Goal: Task Accomplishment & Management: Manage account settings

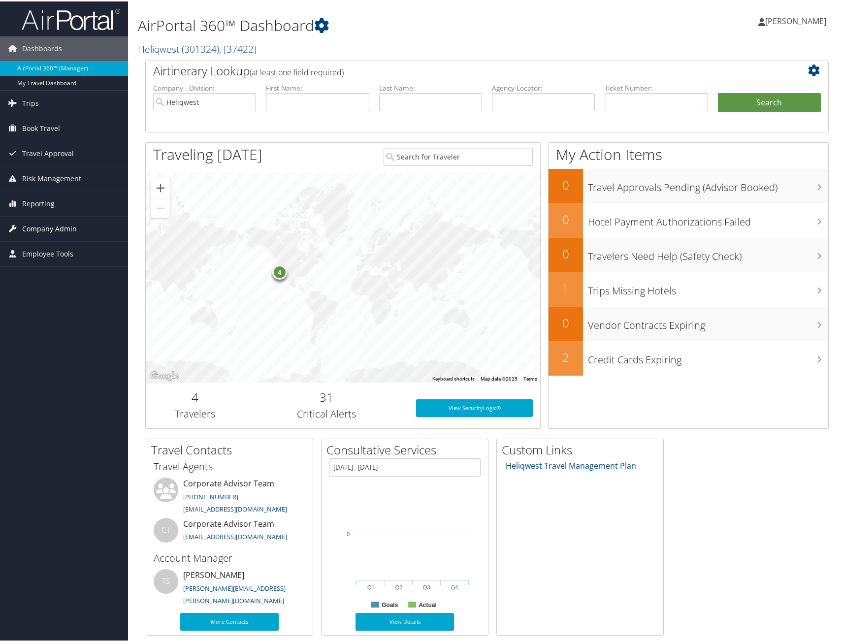
click at [30, 226] on span "Company Admin" at bounding box center [49, 227] width 55 height 25
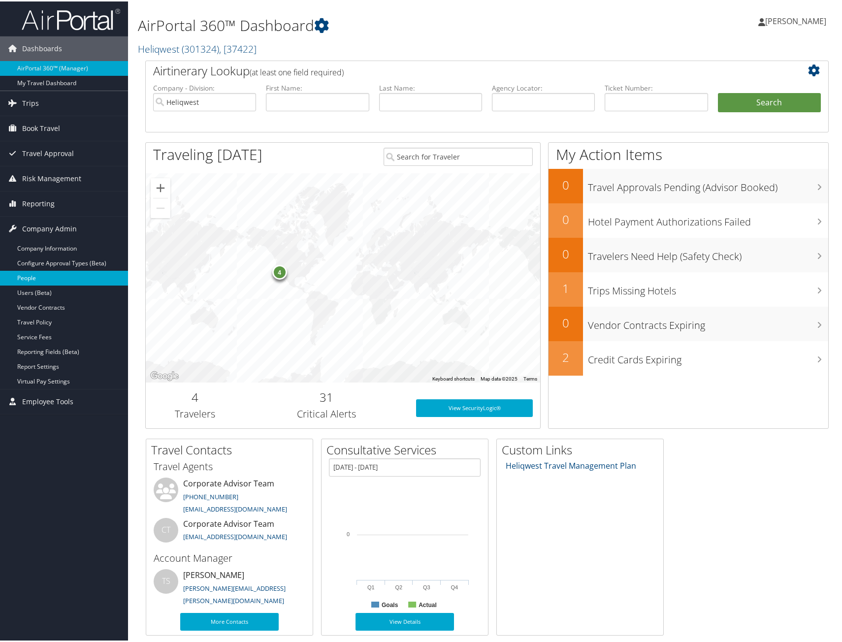
click at [29, 278] on link "People" at bounding box center [64, 276] width 128 height 15
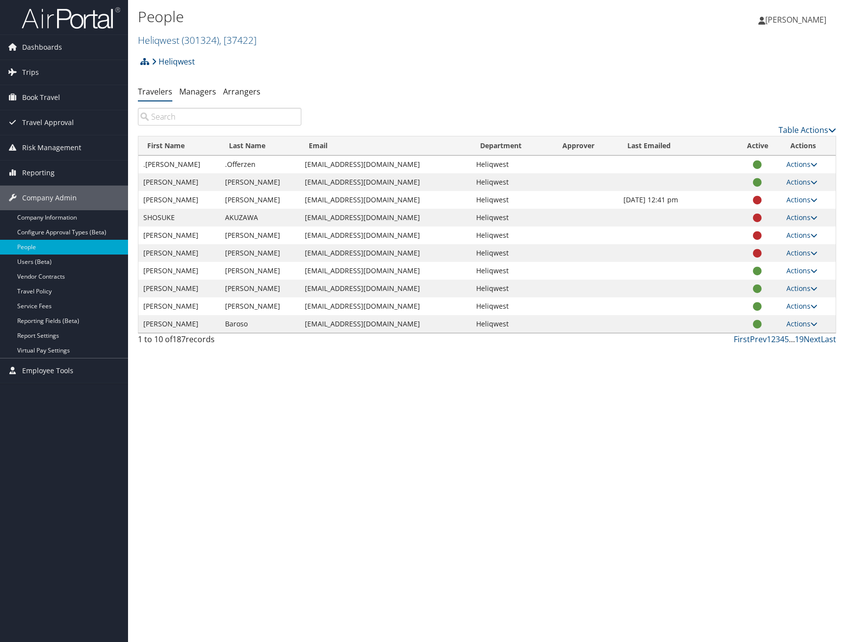
click at [178, 119] on input "search" at bounding box center [219, 117] width 163 height 18
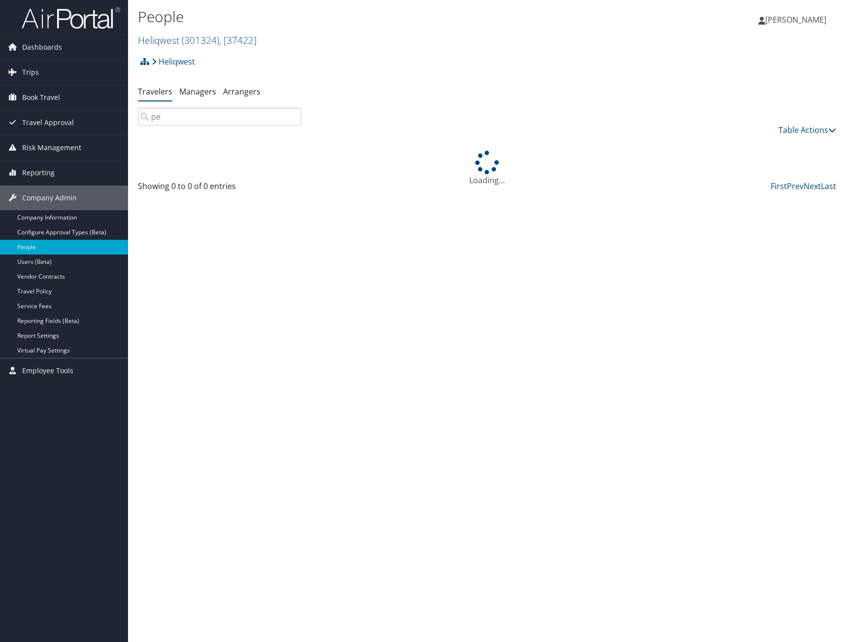
type input "p"
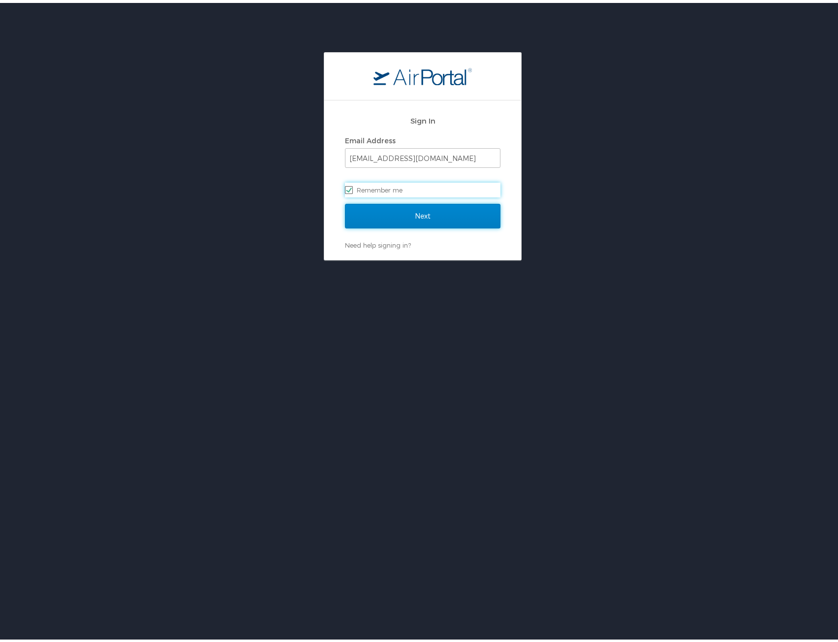
click at [398, 216] on input "Next" at bounding box center [423, 213] width 156 height 25
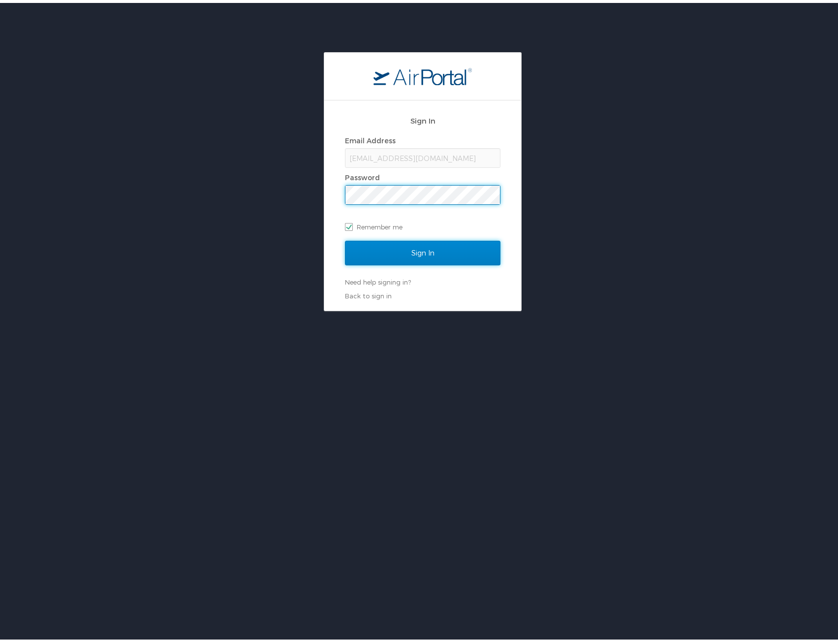
click at [421, 254] on input "Sign In" at bounding box center [423, 250] width 156 height 25
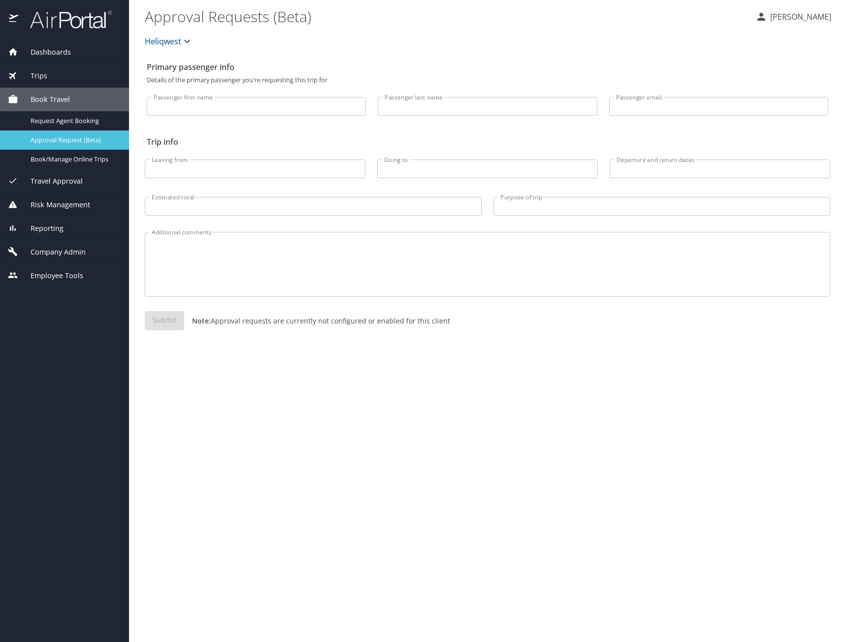
click at [57, 143] on span "Approval Request (Beta)" at bounding box center [74, 139] width 87 height 9
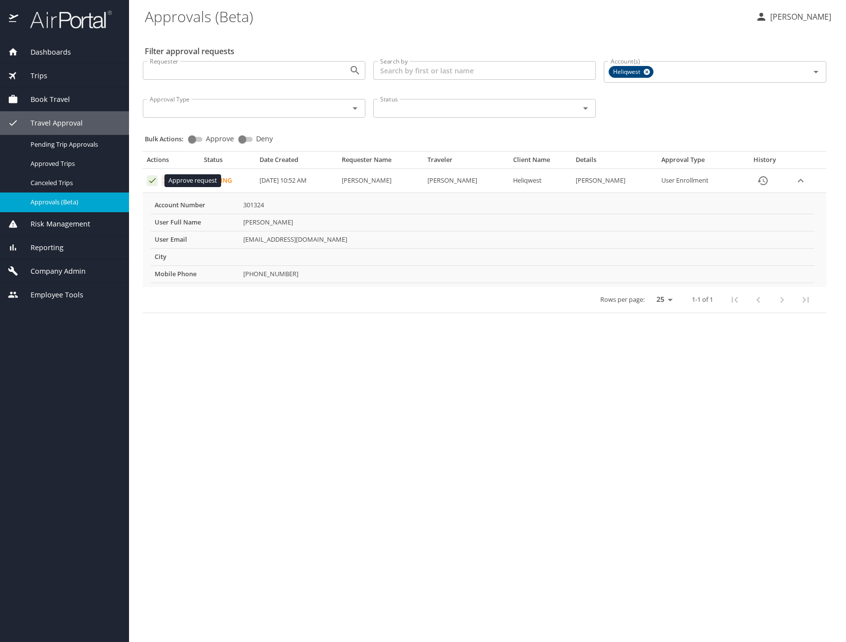
click at [151, 182] on icon "Approval table" at bounding box center [152, 180] width 9 height 9
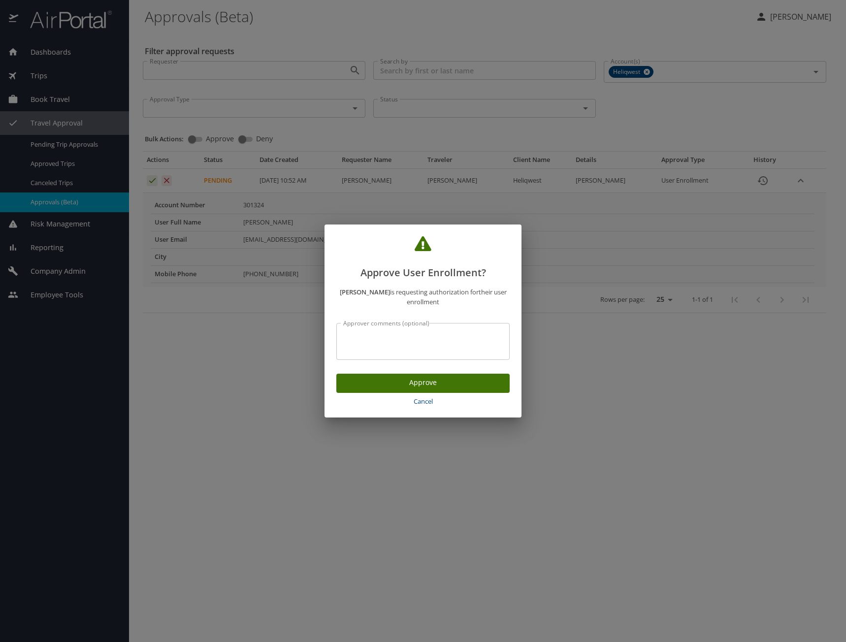
click at [419, 388] on span "Approve" at bounding box center [423, 383] width 158 height 12
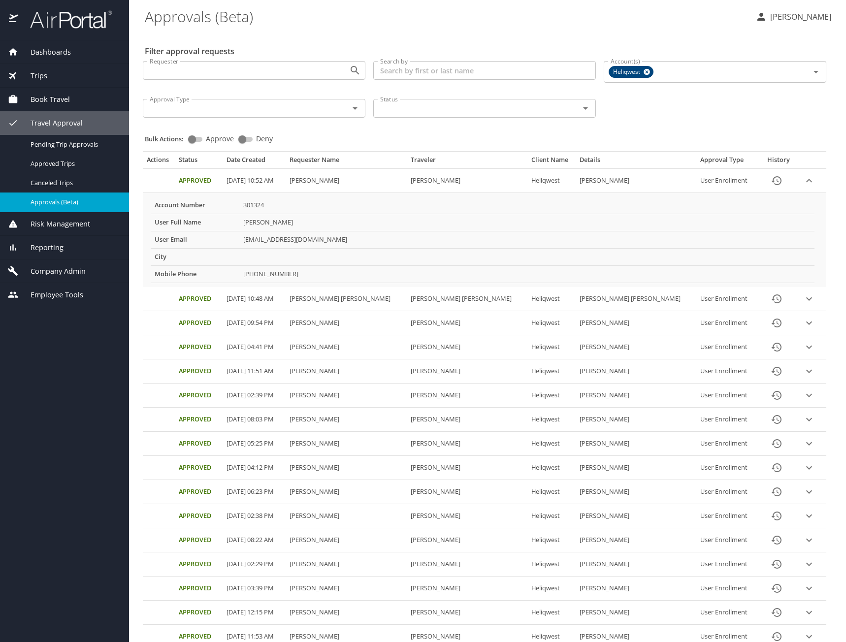
click at [52, 55] on span "Dashboards" at bounding box center [44, 52] width 53 height 11
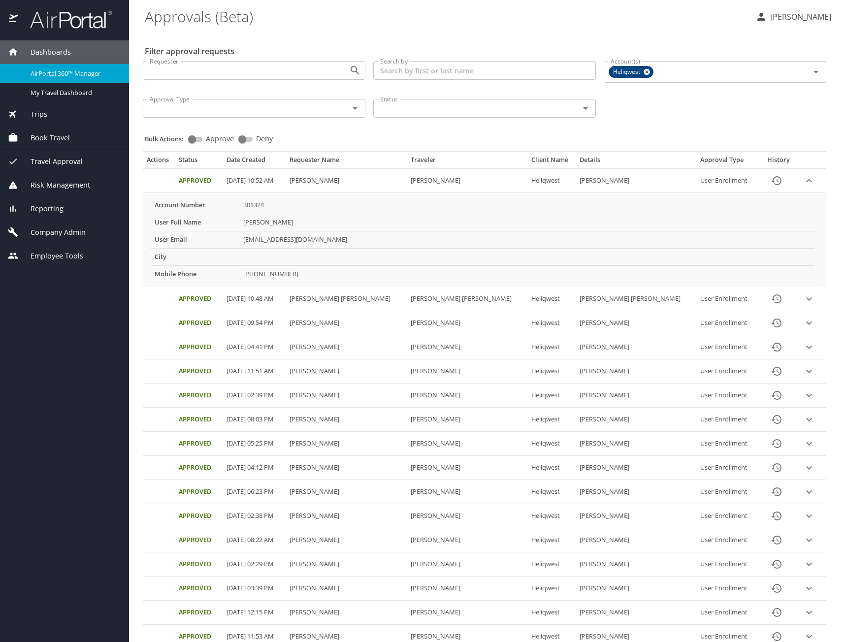
click at [51, 234] on span "Company Admin" at bounding box center [51, 232] width 67 height 11
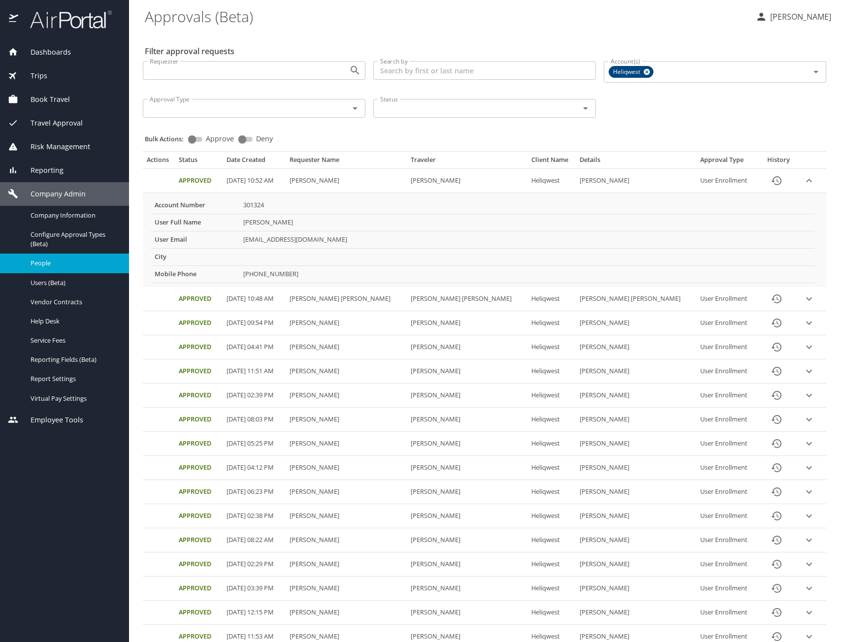
click at [47, 261] on span "People" at bounding box center [74, 262] width 87 height 9
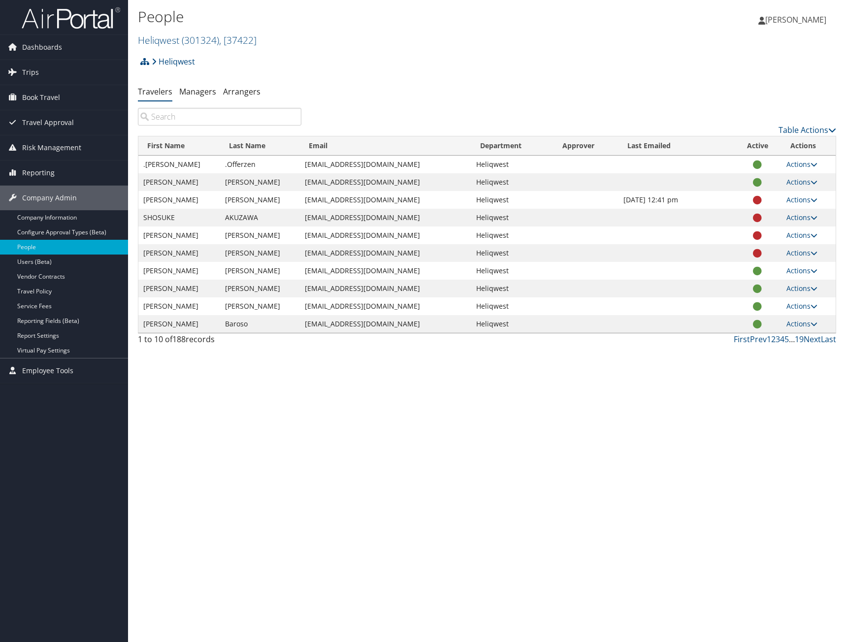
click at [181, 116] on input "search" at bounding box center [219, 117] width 163 height 18
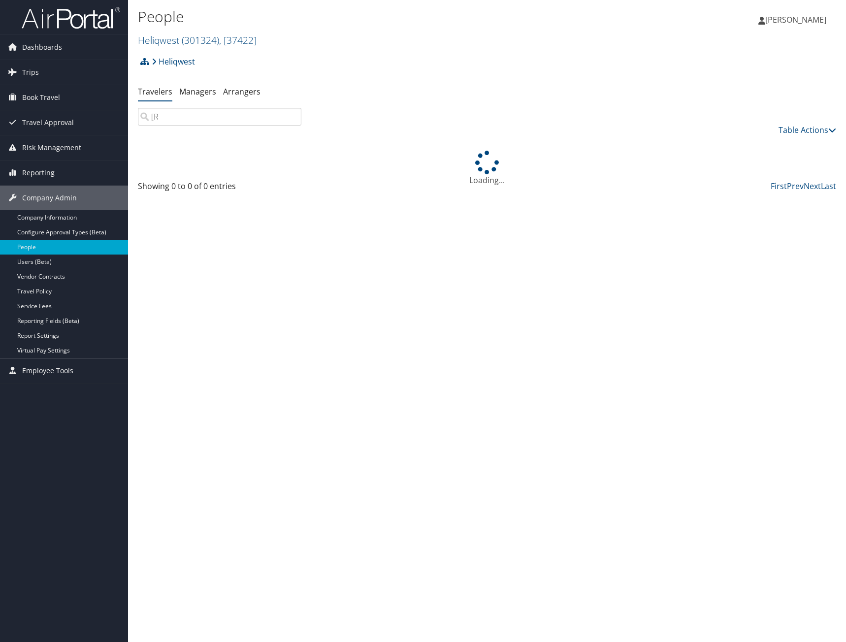
type input "["
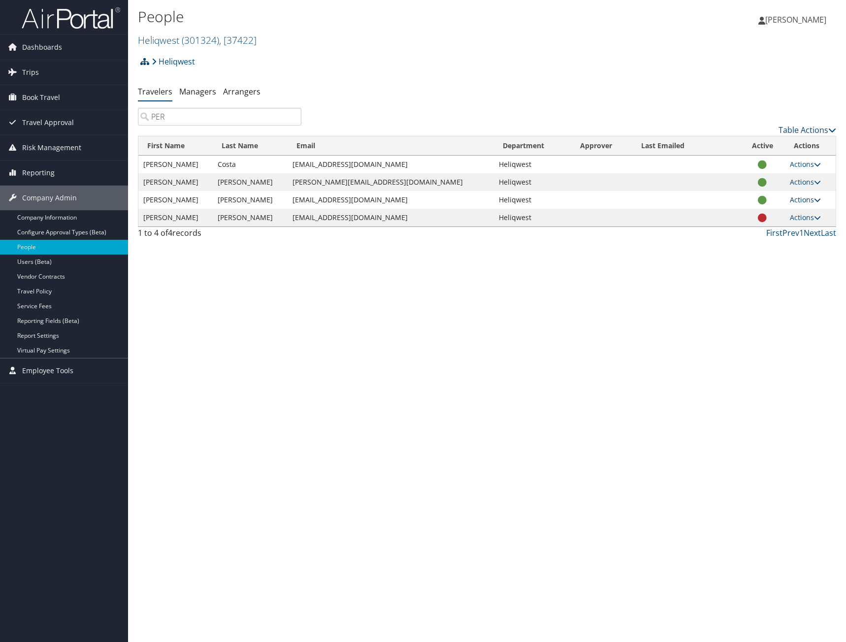
type input "PER"
click at [816, 199] on icon at bounding box center [817, 199] width 7 height 7
click at [784, 218] on link "User Settings" at bounding box center [769, 214] width 91 height 17
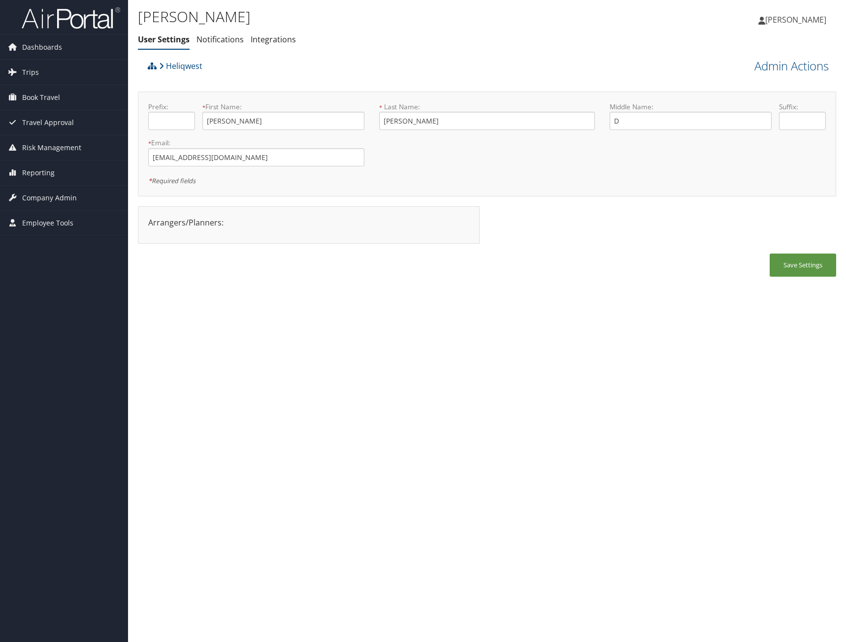
click at [312, 225] on div "Arrangers/Planners: Edit Arrangers & Planners [PERSON_NAME] MINERS [PERSON_NAME…" at bounding box center [309, 223] width 336 height 12
click at [312, 225] on div "Arrangers/Planners: Edit Arrangers & Planners BRENT MINERS Carol Bowers David R…" at bounding box center [309, 223] width 336 height 12
click at [773, 66] on link "Admin Actions" at bounding box center [791, 66] width 74 height 17
click at [742, 83] on link "View Profile" at bounding box center [763, 84] width 129 height 17
click at [790, 66] on link "Admin Actions" at bounding box center [791, 66] width 74 height 17
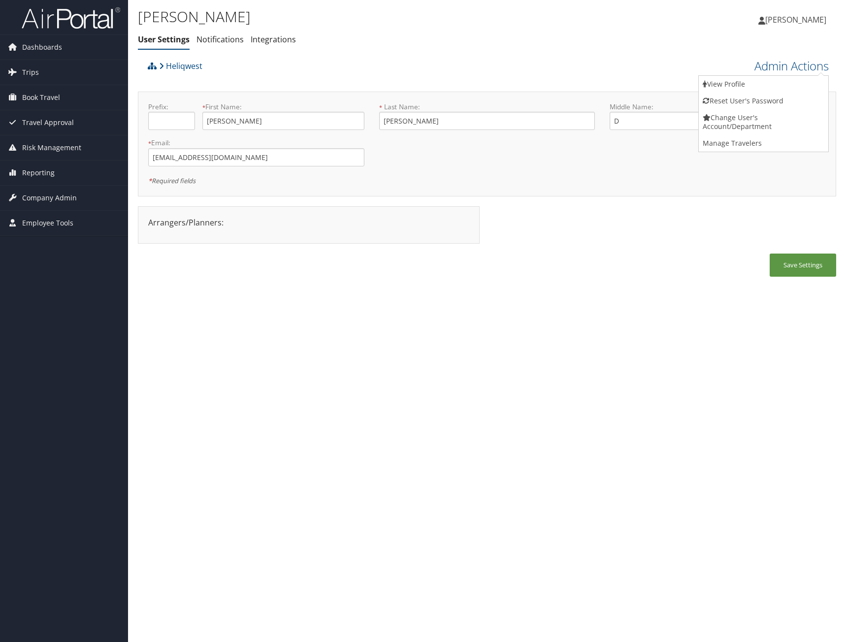
click at [645, 345] on div "LUCAS PEREIRA User Settings Notifications Integrations User Settings Notificati…" at bounding box center [487, 321] width 718 height 642
click at [176, 221] on div "Arrangers/Planners: Edit Arrangers & Planners BRENT MINERS Carol Bowers David R…" at bounding box center [309, 223] width 336 height 12
click at [177, 221] on div "Arrangers/Planners: Edit Arrangers & Planners BRENT MINERS Carol Bowers David R…" at bounding box center [309, 223] width 336 height 12
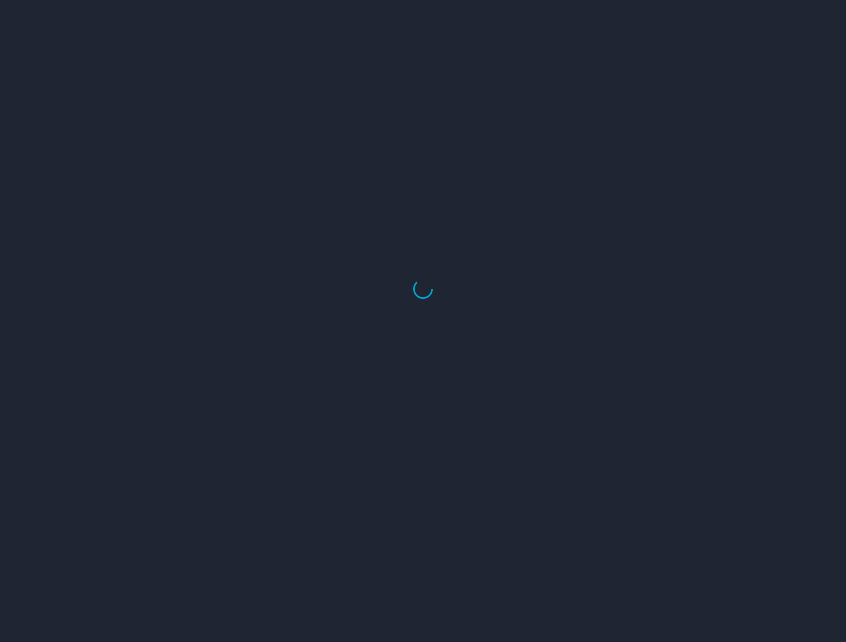
select select "US"
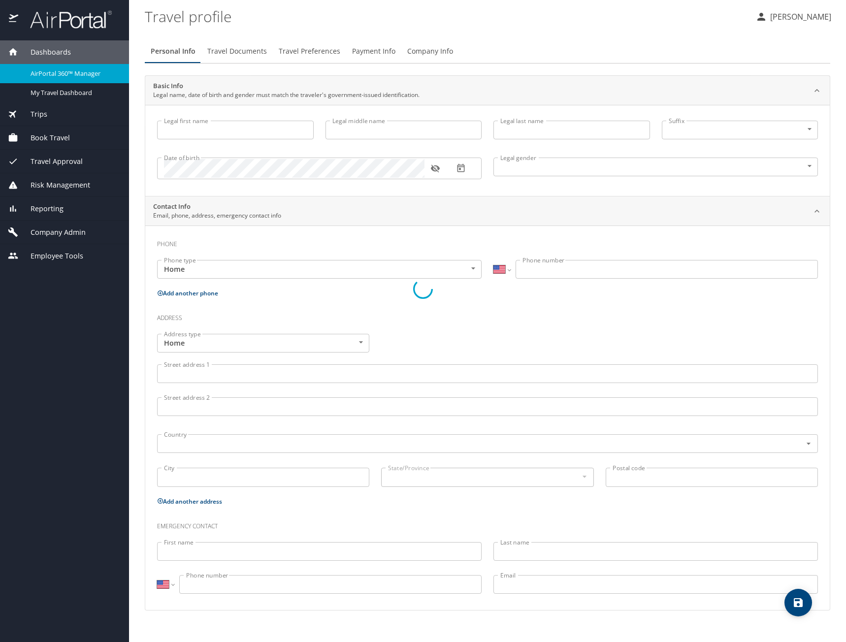
type input "[PERSON_NAME]"
type input "D"
type input "[PERSON_NAME]"
type input "[DEMOGRAPHIC_DATA]"
select select "US"
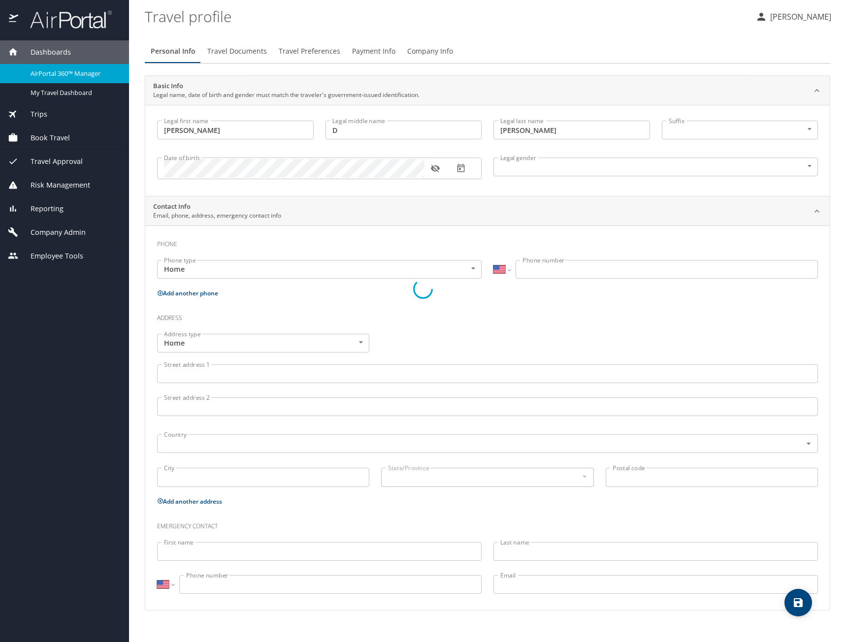
select select "US"
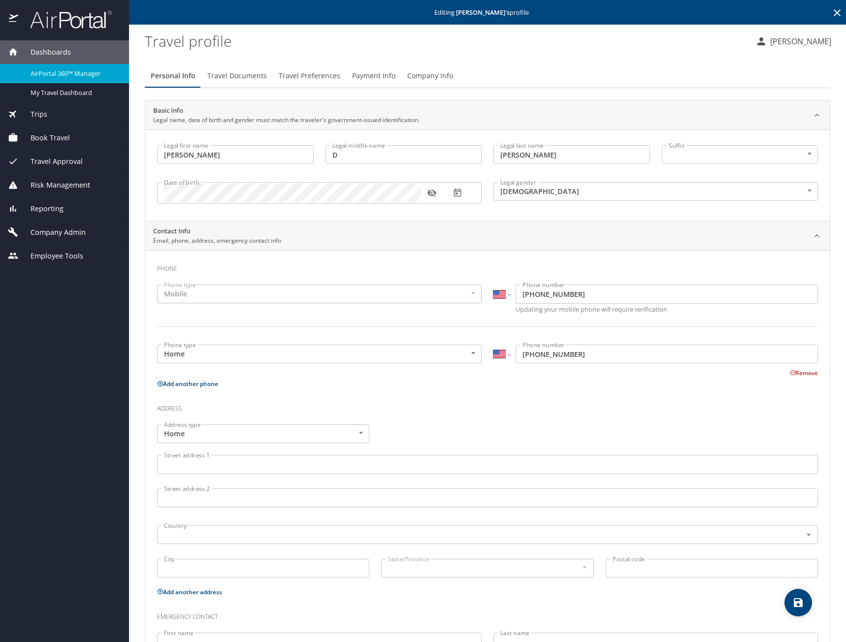
click at [232, 77] on span "Travel Documents" at bounding box center [237, 76] width 60 height 12
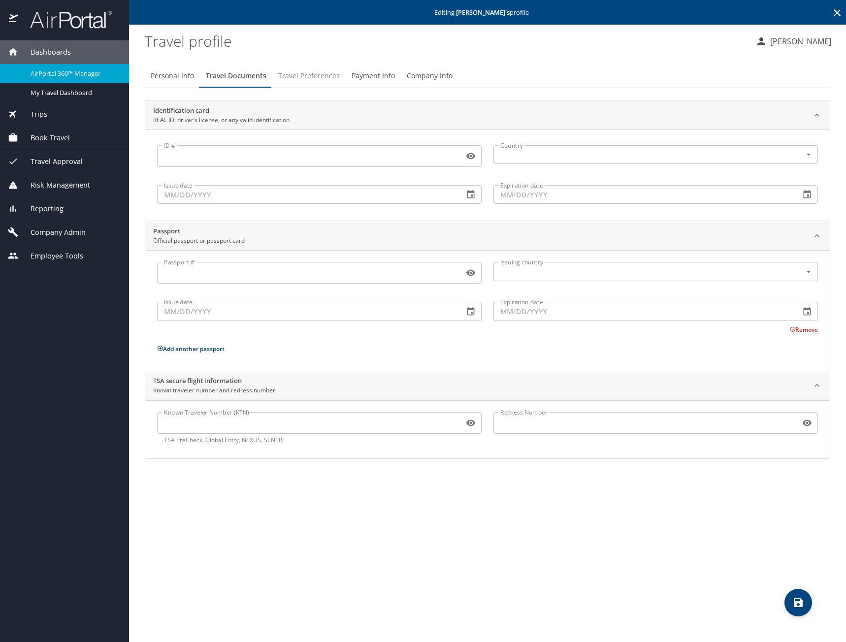
click at [297, 77] on span "Travel Preferences" at bounding box center [309, 76] width 62 height 12
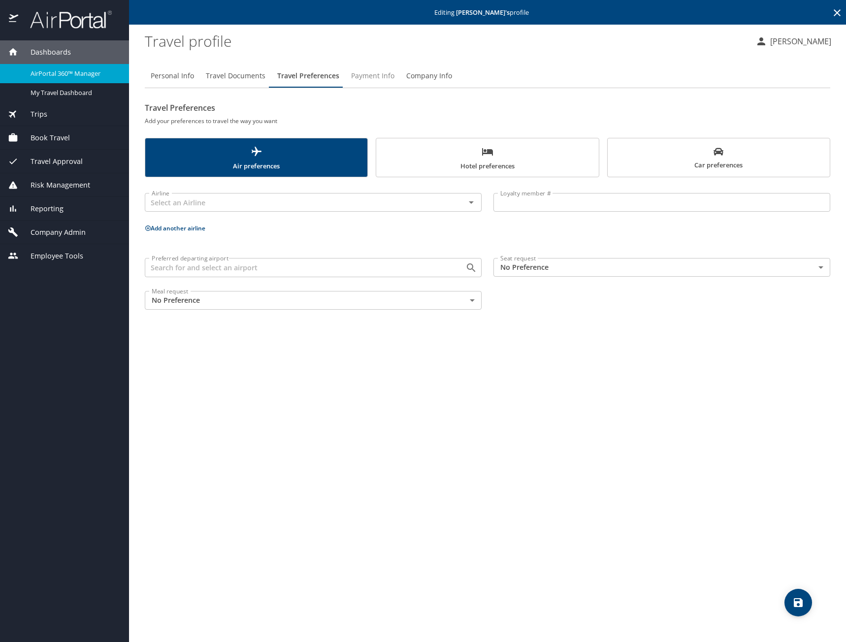
click at [365, 77] on span "Payment Info" at bounding box center [372, 76] width 43 height 12
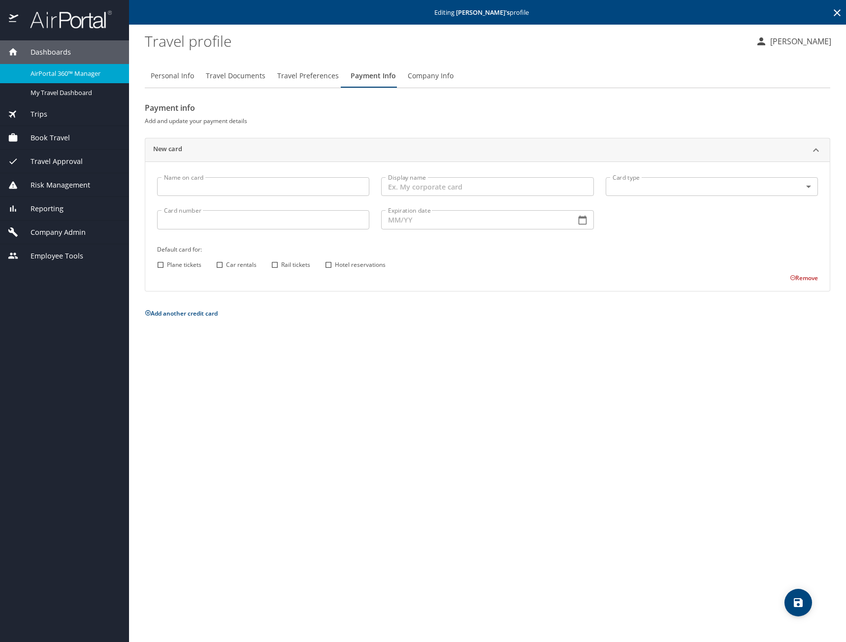
click at [417, 75] on span "Company Info" at bounding box center [431, 76] width 46 height 12
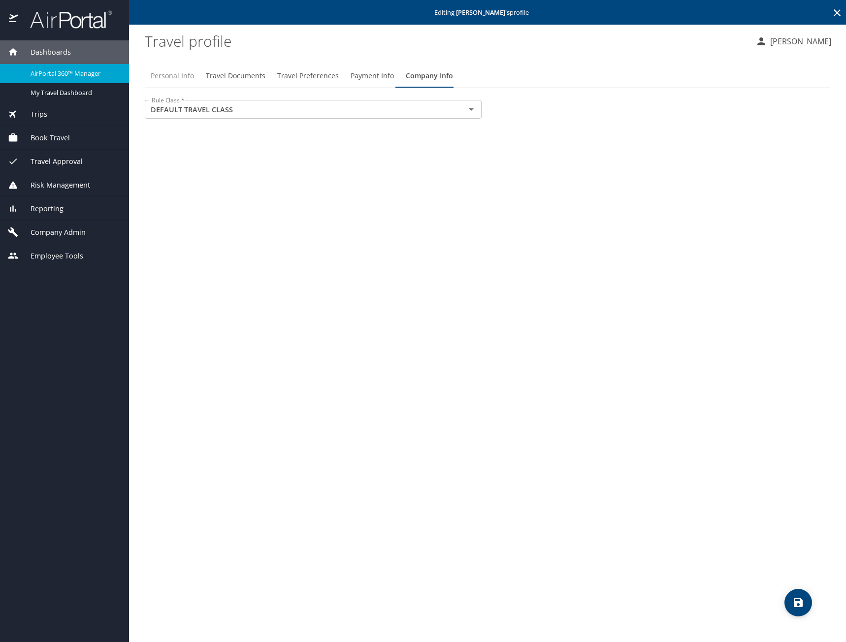
click at [180, 80] on span "Personal Info" at bounding box center [172, 76] width 43 height 12
select select "US"
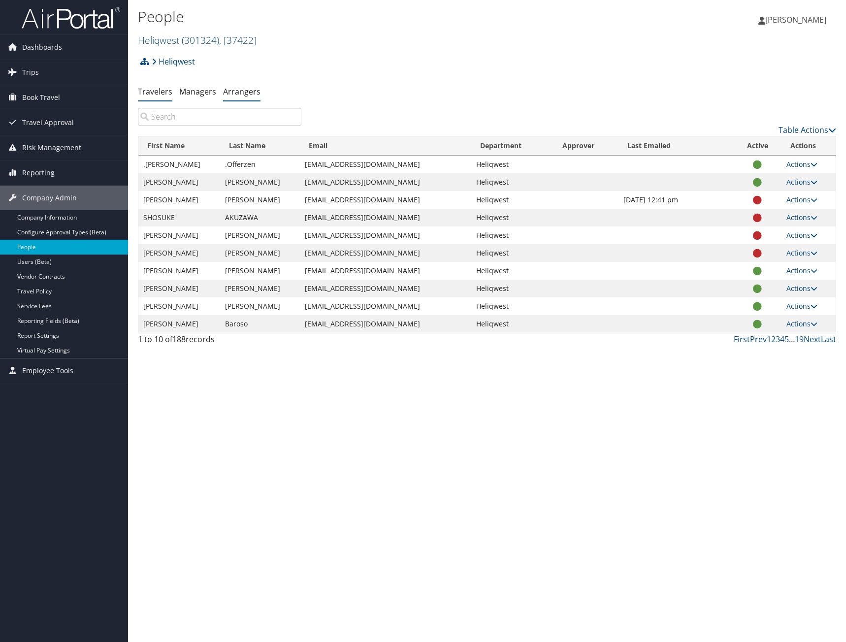
click at [243, 93] on link "Arrangers" at bounding box center [241, 91] width 37 height 11
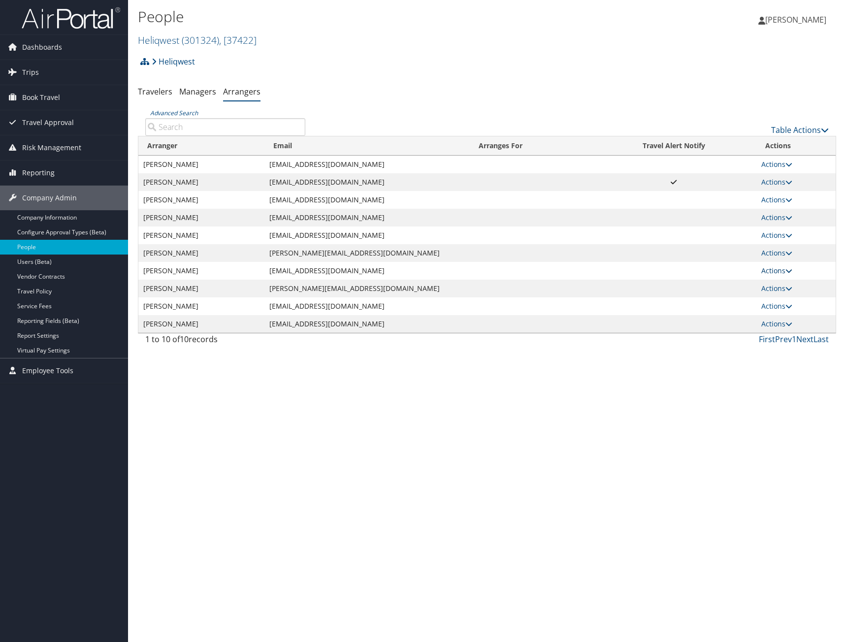
click at [792, 270] on icon at bounding box center [788, 270] width 7 height 7
click at [792, 286] on link "View Profile" at bounding box center [789, 285] width 55 height 17
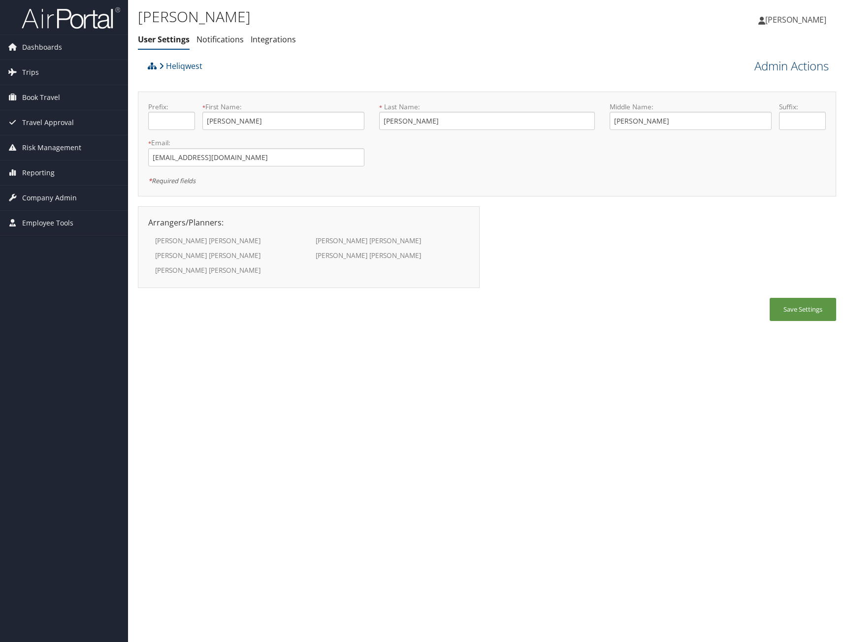
click at [785, 67] on link "Admin Actions" at bounding box center [791, 66] width 74 height 17
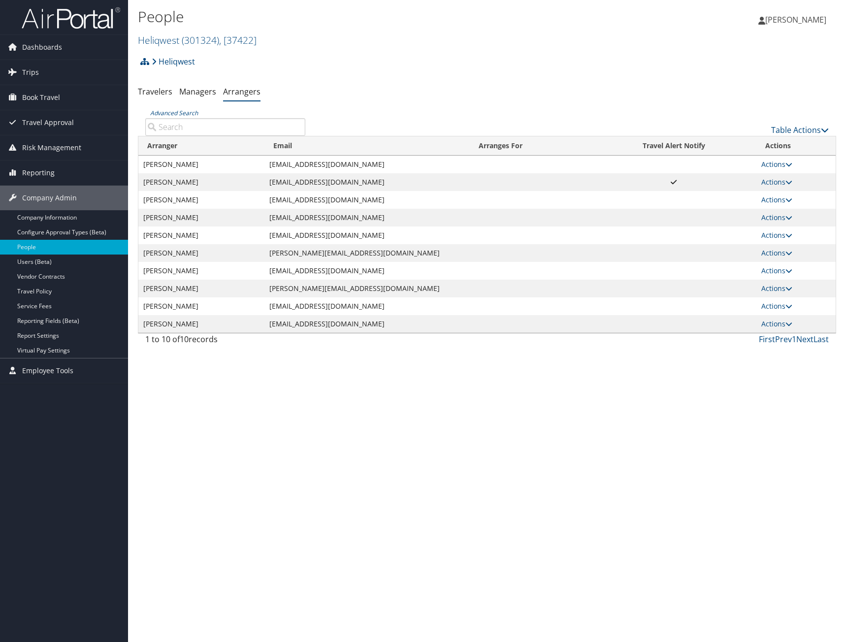
click at [794, 270] on td "Actions View Profile View Group Edit Delete" at bounding box center [795, 271] width 79 height 18
click at [790, 270] on icon at bounding box center [788, 270] width 7 height 7
click at [782, 303] on link "View Group" at bounding box center [789, 301] width 55 height 17
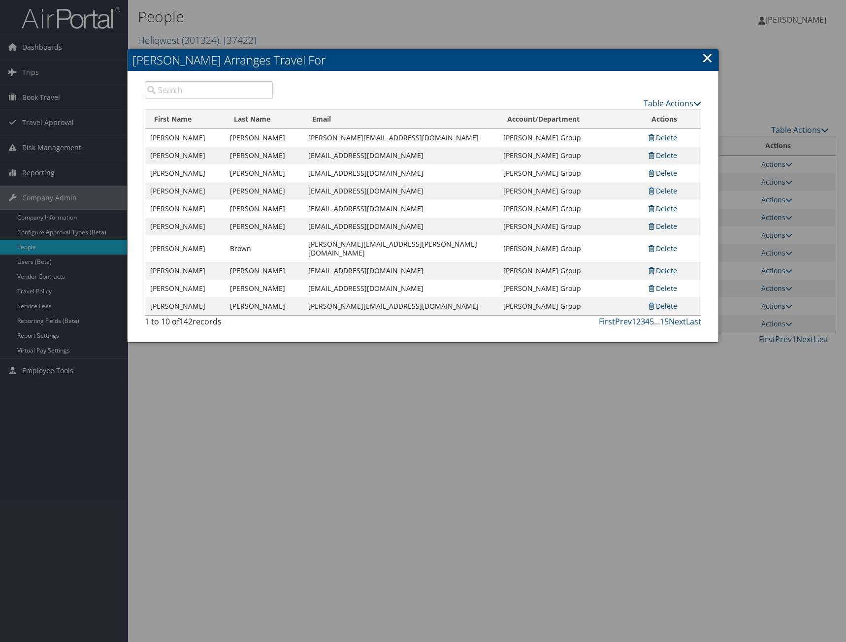
click at [696, 105] on icon at bounding box center [697, 103] width 8 height 8
click at [623, 117] on link "Add A Traveler" at bounding box center [636, 118] width 129 height 17
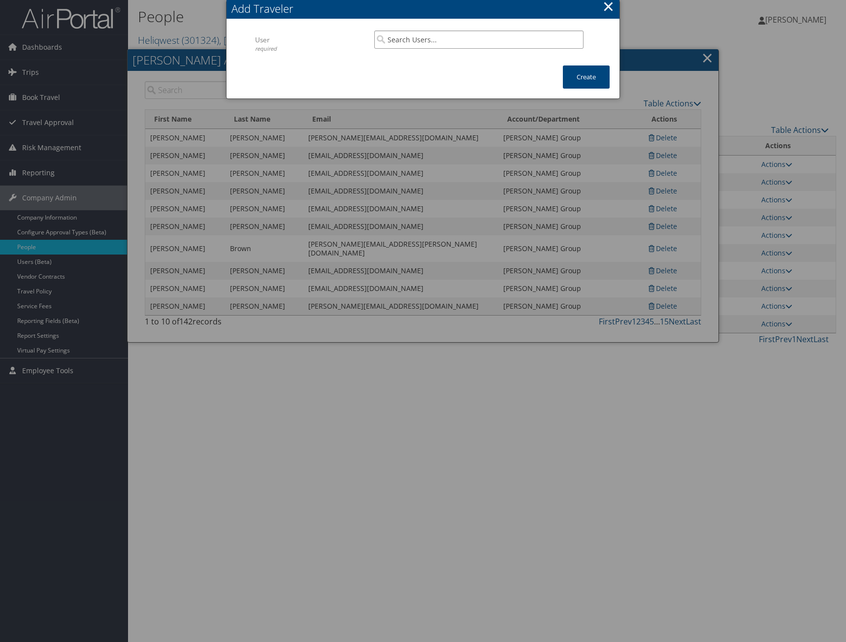
click at [436, 42] on input "search" at bounding box center [478, 40] width 209 height 18
click at [431, 39] on input "search" at bounding box center [478, 40] width 209 height 18
type input "["
click at [467, 57] on div "[PERSON_NAME] ([EMAIL_ADDRESS][DOMAIN_NAME])" at bounding box center [478, 58] width 205 height 10
type input "[PERSON_NAME]"
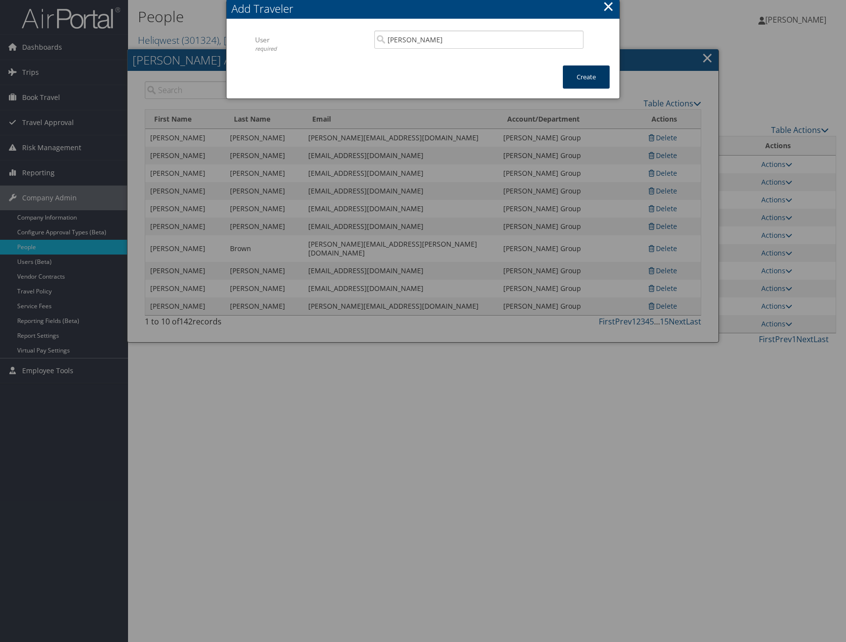
click at [593, 79] on button "Create" at bounding box center [586, 76] width 47 height 23
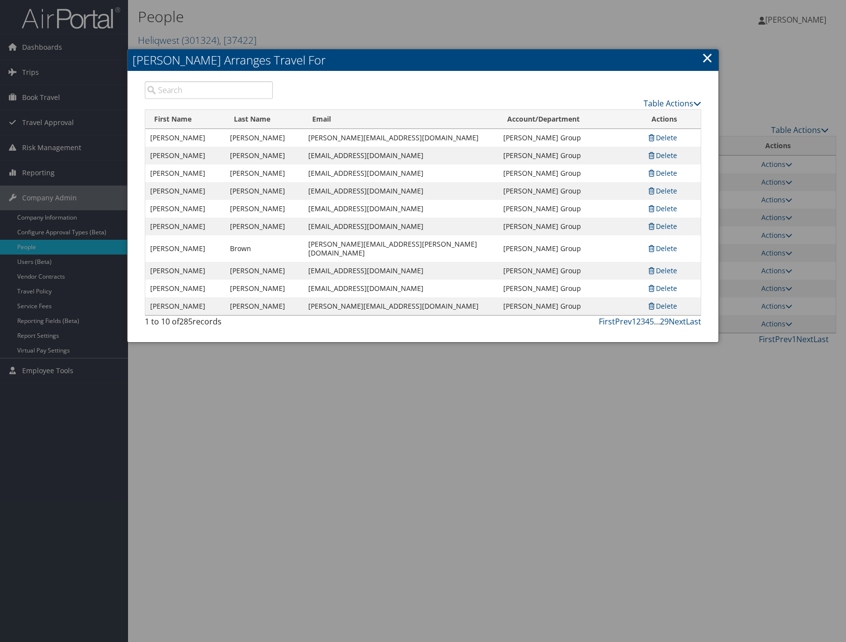
click at [706, 59] on link "×" at bounding box center [706, 58] width 11 height 20
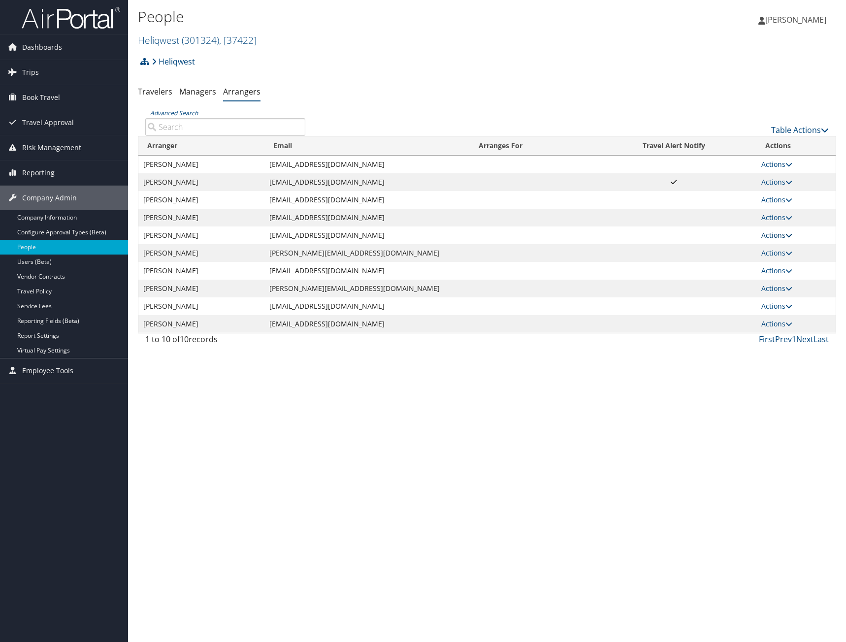
click at [792, 236] on icon at bounding box center [788, 235] width 7 height 7
click at [795, 265] on link "View Group" at bounding box center [789, 266] width 55 height 17
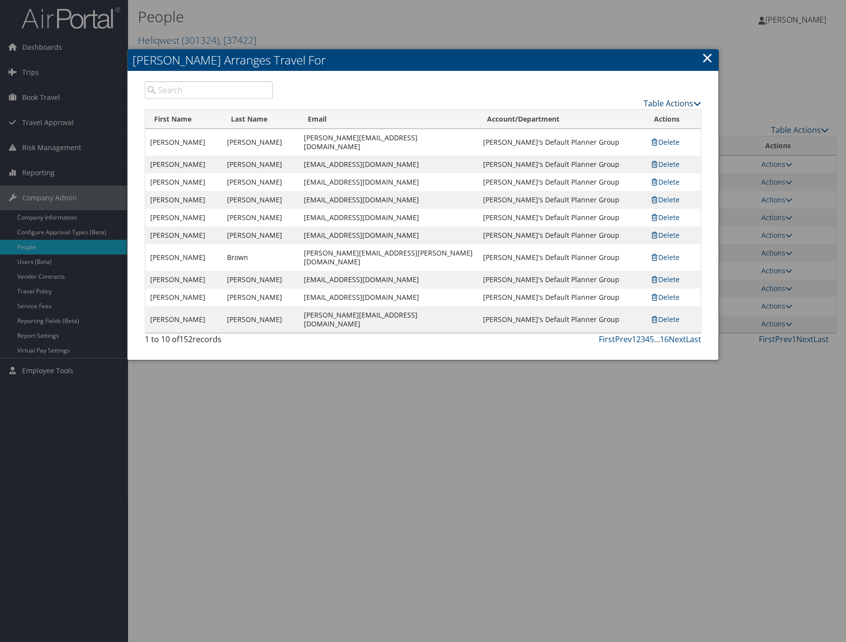
click at [693, 103] on icon at bounding box center [697, 103] width 8 height 8
click at [620, 119] on link "Add A Traveler" at bounding box center [636, 118] width 129 height 17
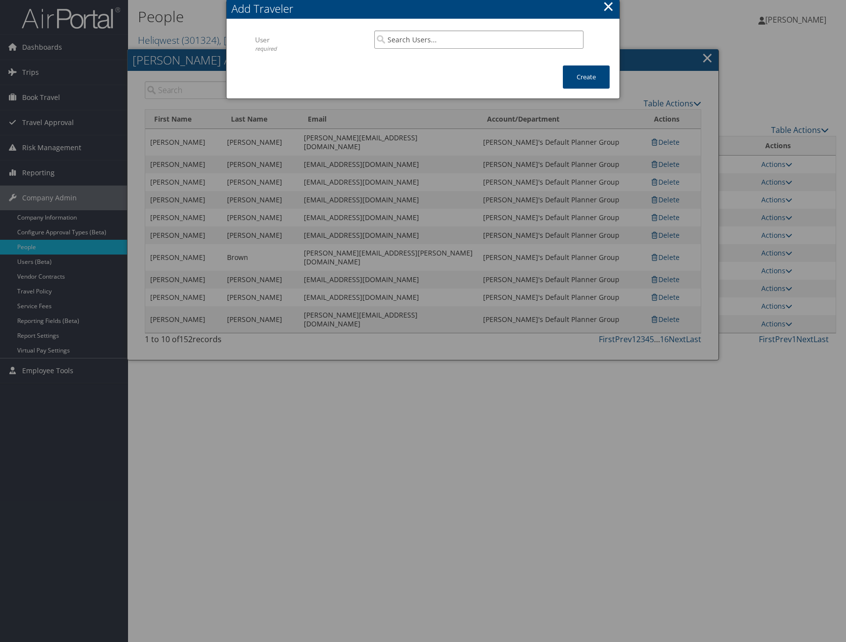
click at [421, 37] on input "search" at bounding box center [478, 40] width 209 height 18
click at [423, 56] on div "[PERSON_NAME] ([EMAIL_ADDRESS][DOMAIN_NAME])" at bounding box center [478, 58] width 205 height 10
type input "[PERSON_NAME]"
click at [595, 80] on button "Create" at bounding box center [586, 76] width 47 height 23
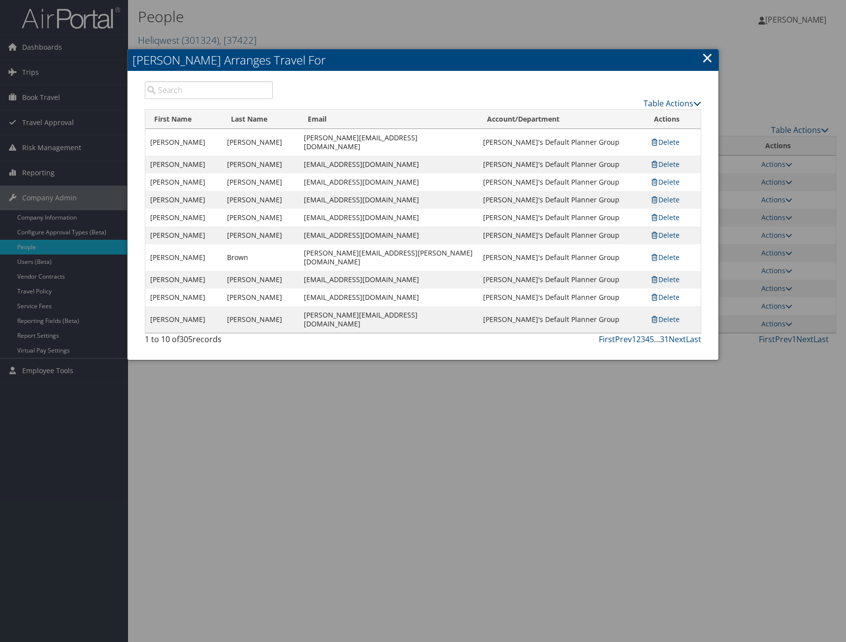
click at [703, 59] on link "×" at bounding box center [706, 58] width 11 height 20
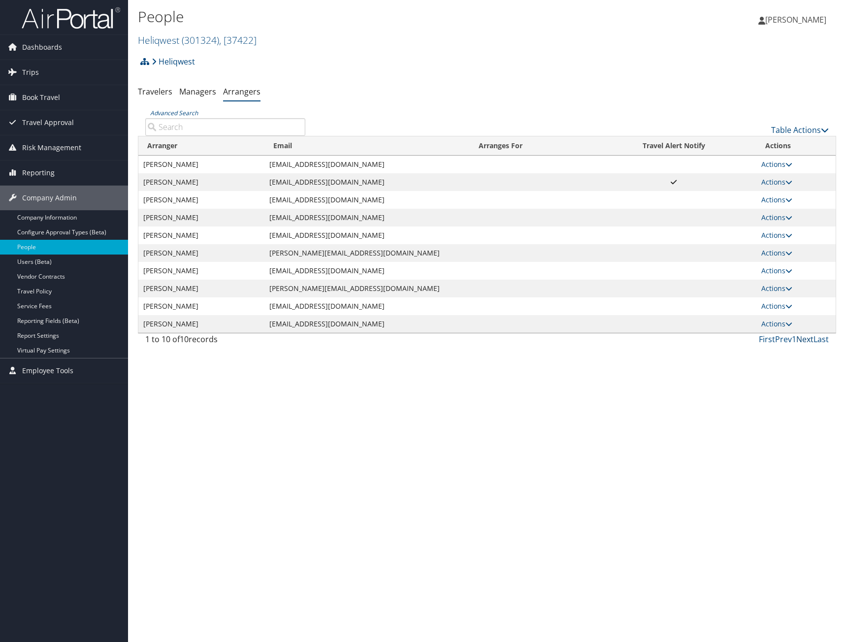
click at [812, 340] on link "Next" at bounding box center [804, 339] width 17 height 11
click at [768, 340] on link "First" at bounding box center [767, 339] width 16 height 11
